Goal: Transaction & Acquisition: Purchase product/service

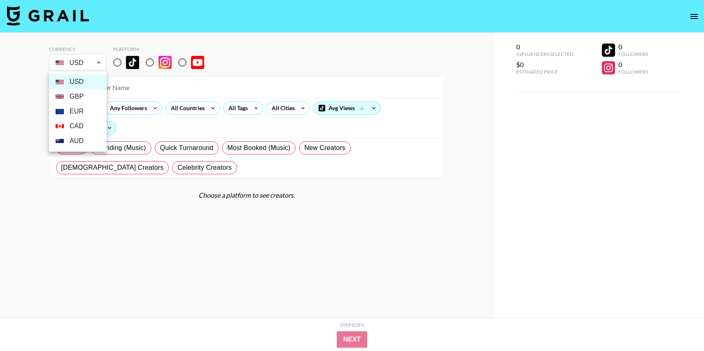
click at [89, 65] on body "Currency USD USD ​ Platform All Prices Any Followers All Countries All Tags All…" at bounding box center [352, 192] width 704 height 384
click at [116, 63] on div at bounding box center [352, 175] width 704 height 351
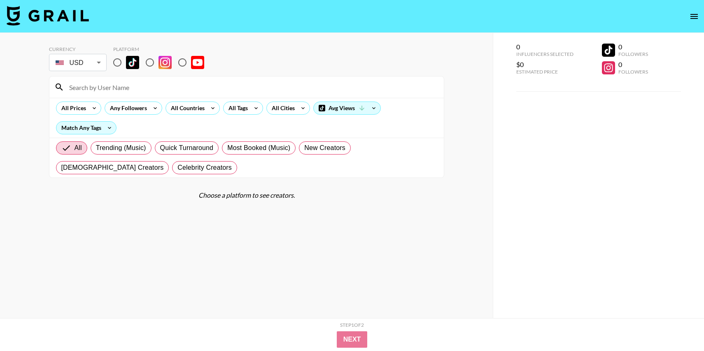
click at [116, 63] on input "radio" at bounding box center [117, 62] width 17 height 17
radio input "true"
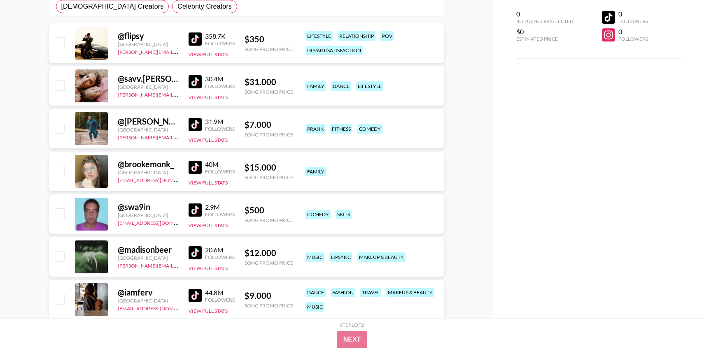
scroll to position [156, 0]
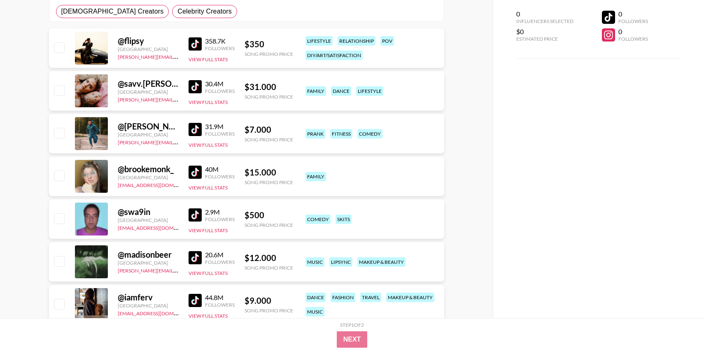
click at [272, 97] on div "Song Promo Price" at bounding box center [268, 97] width 49 height 6
click at [263, 89] on div "$ 31.000" at bounding box center [268, 87] width 49 height 10
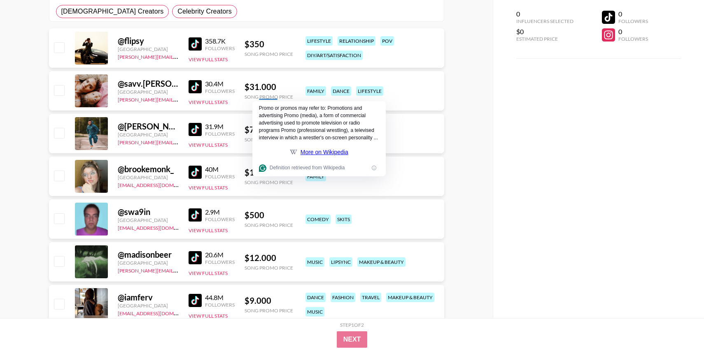
click at [252, 39] on div "@ flipsy [GEOGRAPHIC_DATA] [PERSON_NAME][EMAIL_ADDRESS][DOMAIN_NAME] 358.7K Fol…" at bounding box center [246, 47] width 395 height 39
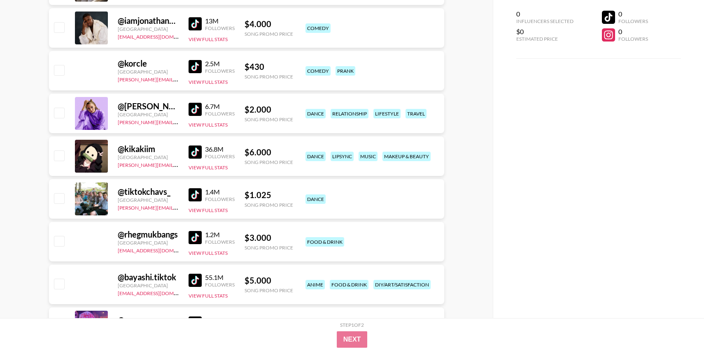
scroll to position [778, 0]
